Goal: Information Seeking & Learning: Learn about a topic

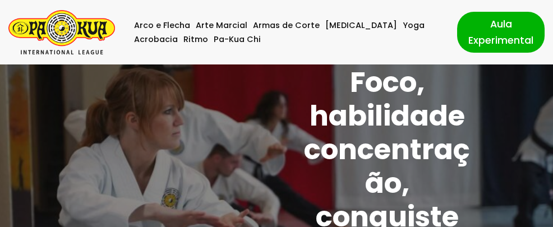
click at [65, 27] on img "Pa-Kua Brasil Uma Escola de conhecimentos orientais para toda a família. Foco, …" at bounding box center [61, 32] width 107 height 44
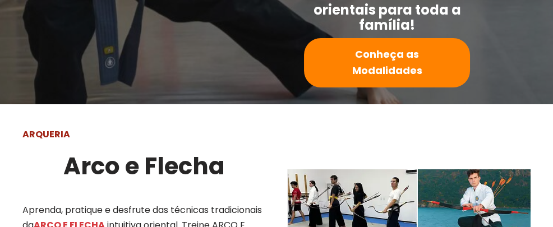
scroll to position [337, 0]
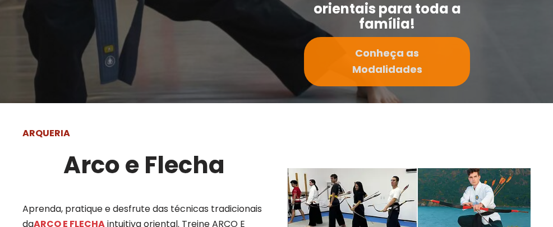
click at [400, 63] on strong "Conheça as Modalidades" at bounding box center [387, 61] width 70 height 30
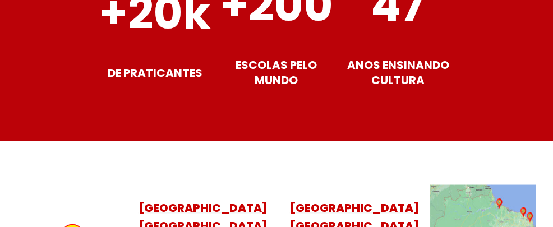
scroll to position [4760, 0]
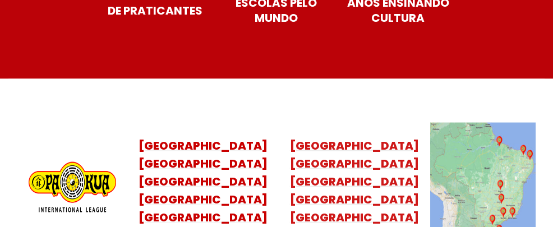
click at [334, 174] on mark "Minas Gerais Distrito Federal Rio Grande do Norte" at bounding box center [354, 200] width 129 height 52
